Goal: Navigation & Orientation: Understand site structure

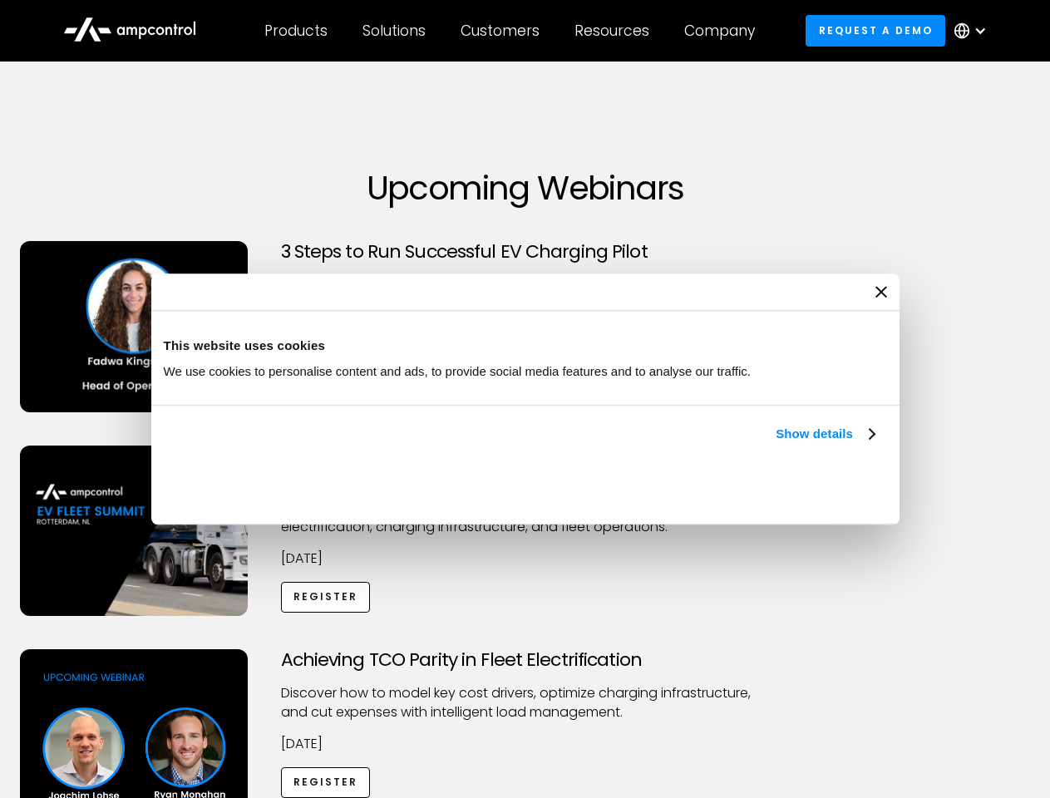
click at [775, 444] on link "Show details" at bounding box center [824, 434] width 98 height 20
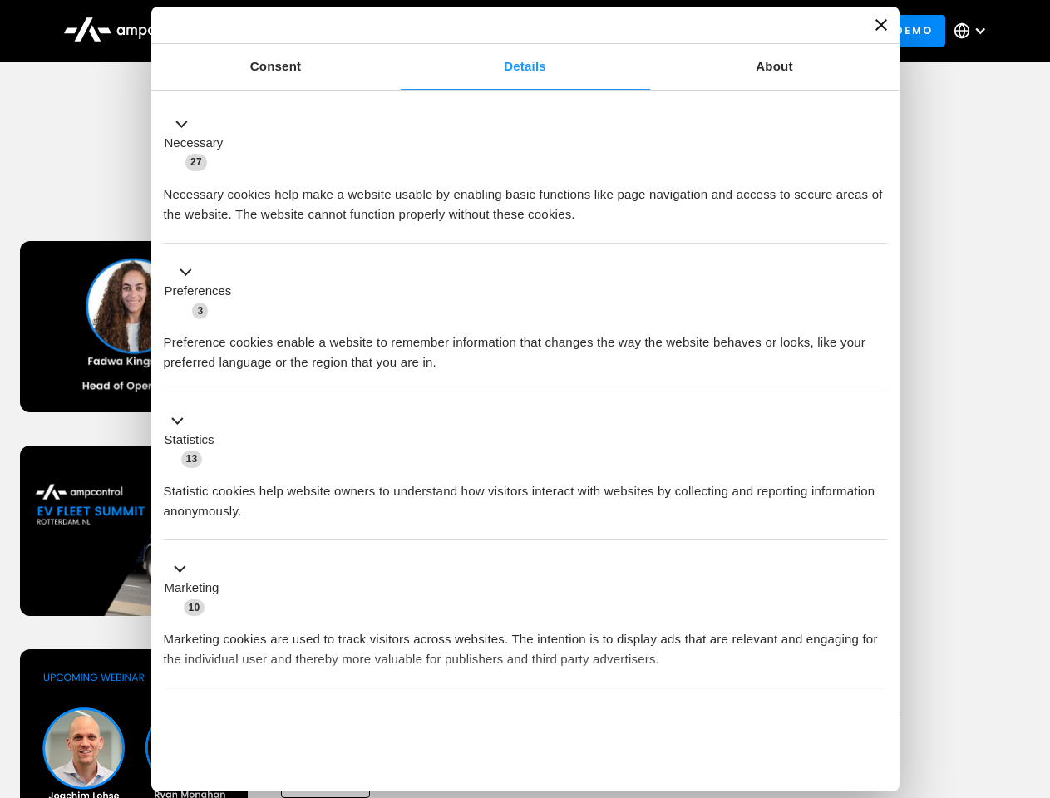
click at [876, 688] on div "Consent Details [#IABV2SETTINGS#] About This website uses cookies We use cookie…" at bounding box center [525, 399] width 748 height 785
click at [1031, 670] on div "Achieving TCO Parity in Fleet Electrification Discover how to model key cost dr…" at bounding box center [525, 779] width 1044 height 261
click at [511, 31] on div "Customers" at bounding box center [499, 31] width 79 height 18
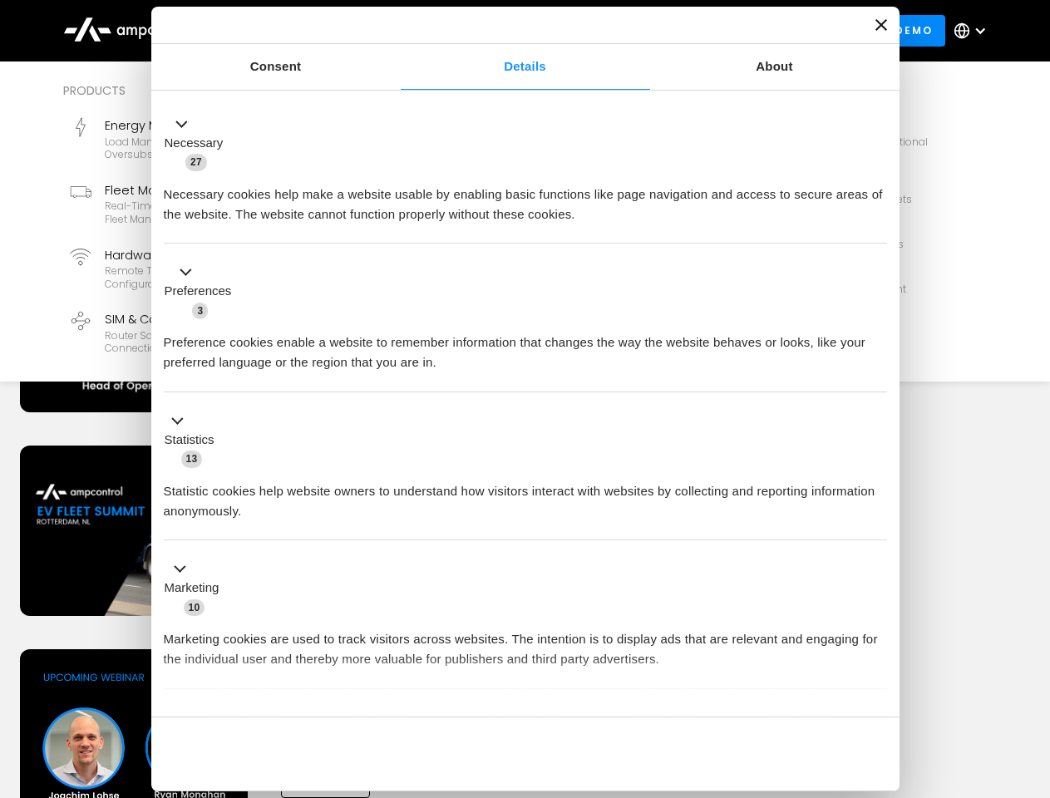
click at [295, 31] on div "Products" at bounding box center [295, 31] width 63 height 18
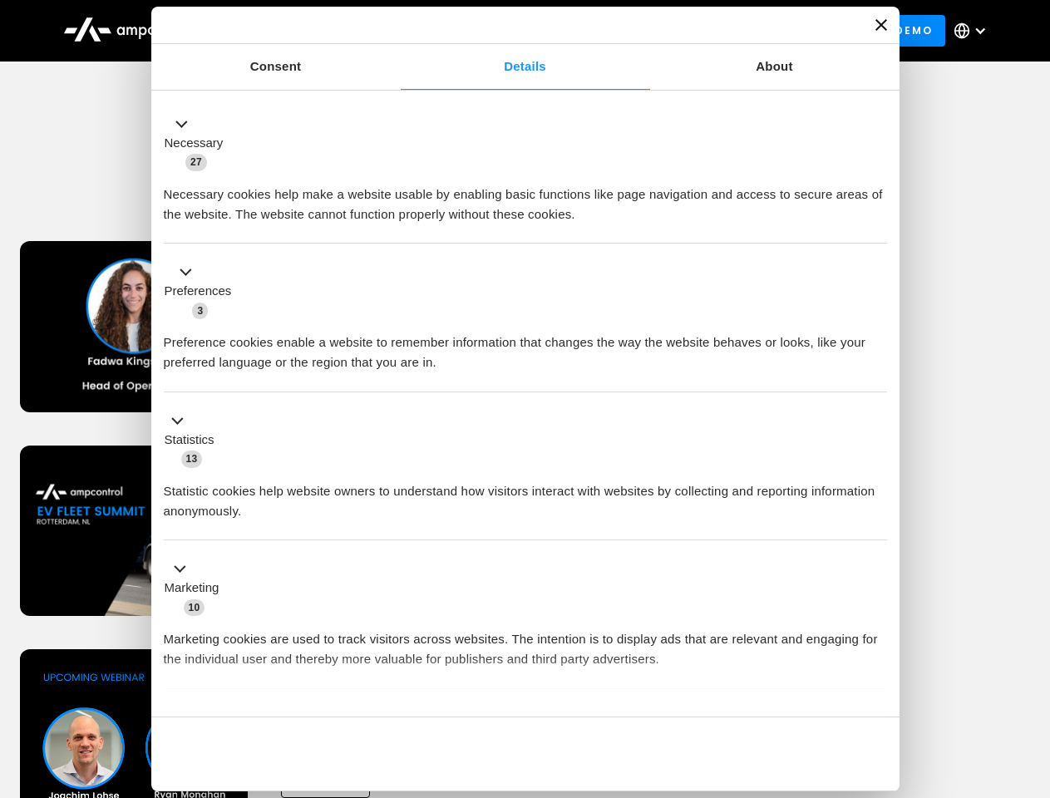
click at [395, 31] on div "Solutions" at bounding box center [393, 31] width 63 height 18
click at [503, 31] on div "Customers" at bounding box center [499, 31] width 79 height 18
click at [615, 31] on div "Resources" at bounding box center [611, 31] width 75 height 18
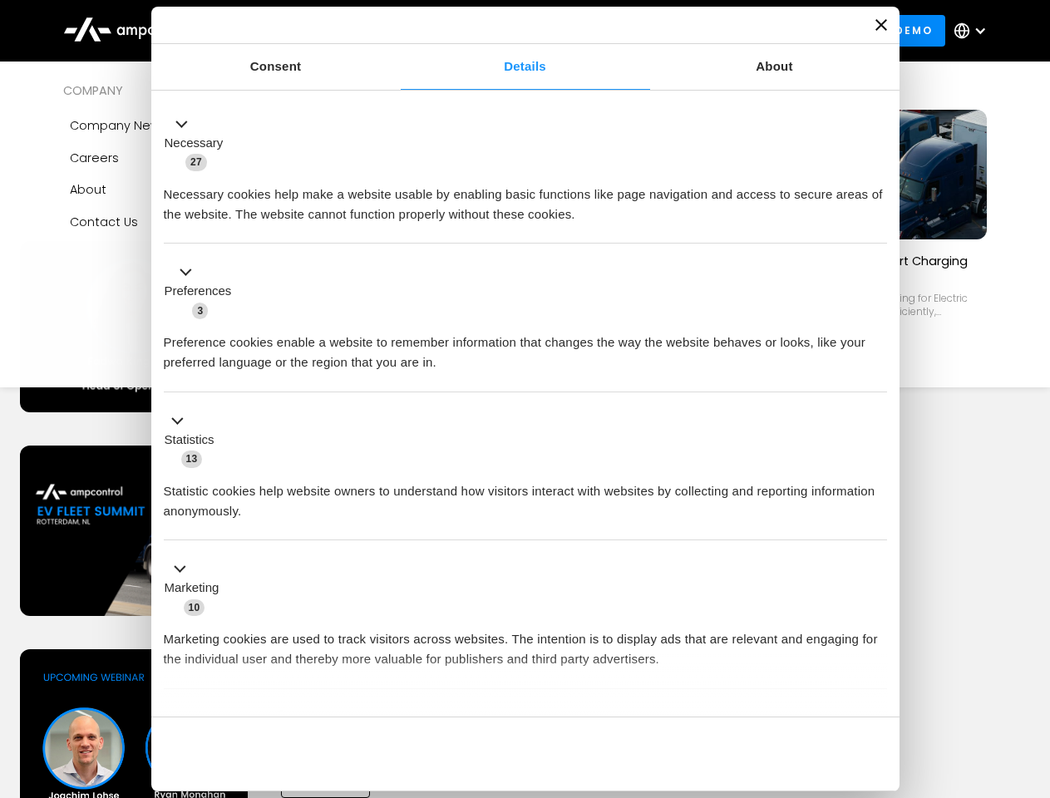
click at [725, 31] on div "Company" at bounding box center [719, 31] width 71 height 18
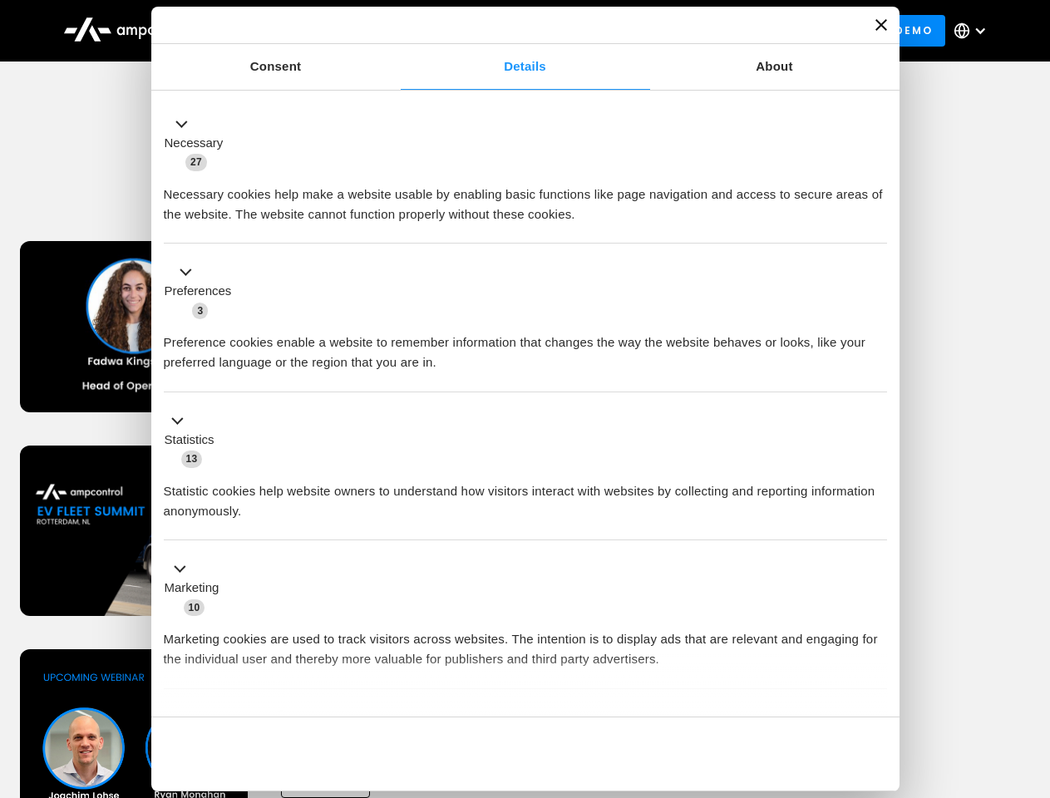
click at [974, 31] on div at bounding box center [979, 30] width 13 height 13
